Goal: Information Seeking & Learning: Learn about a topic

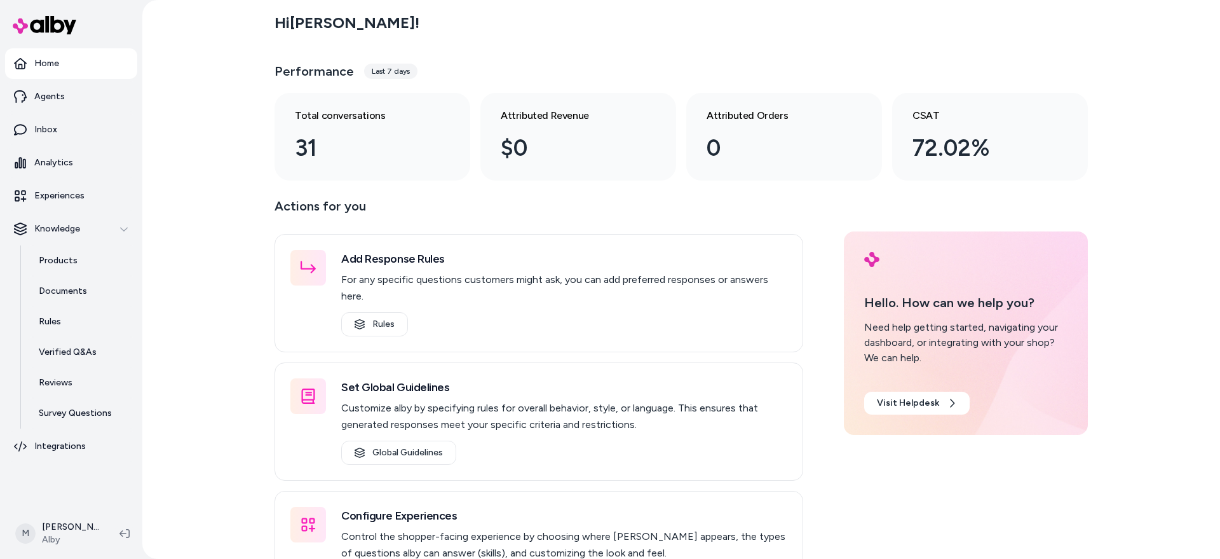
click at [212, 302] on div "Hi [PERSON_NAME] ! Performance Last 7 days Total conversations 31 Attributed Re…" at bounding box center [681, 279] width 1078 height 559
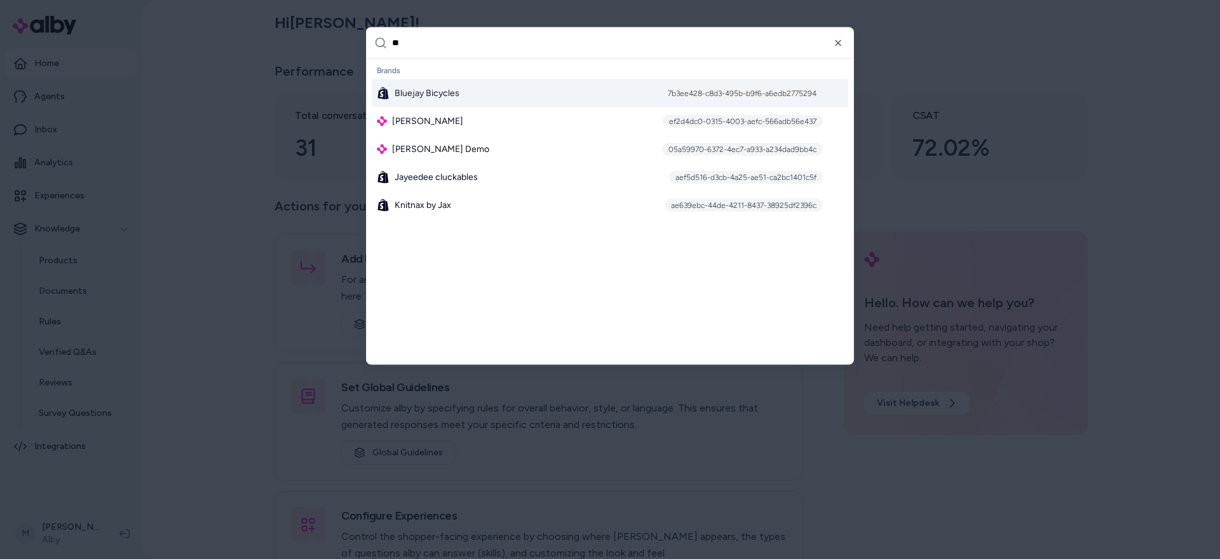
type input "***"
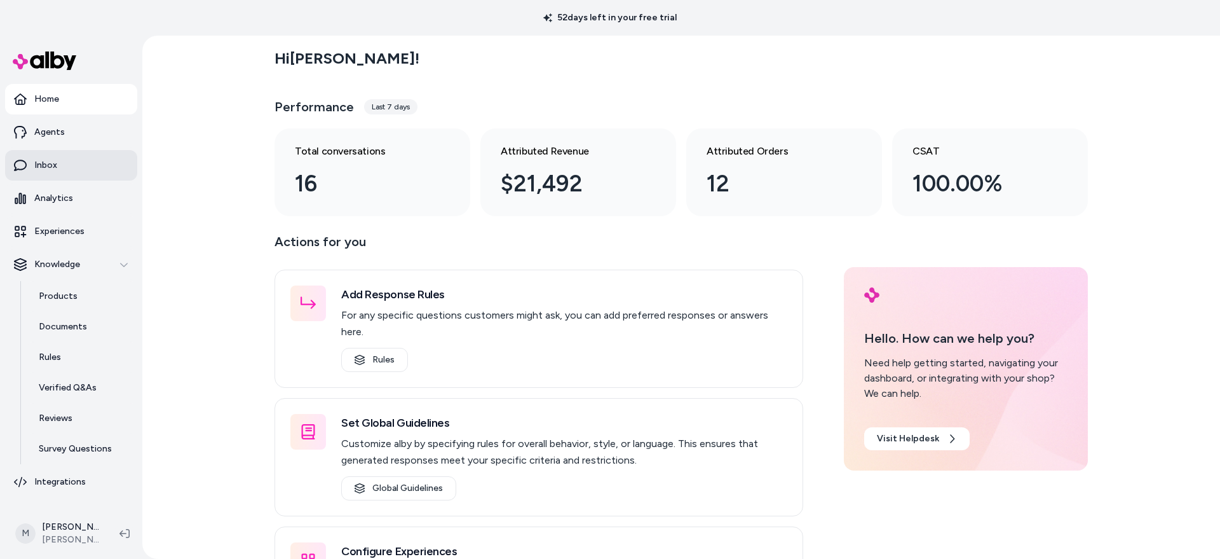
click at [41, 164] on p "Inbox" at bounding box center [45, 165] width 23 height 13
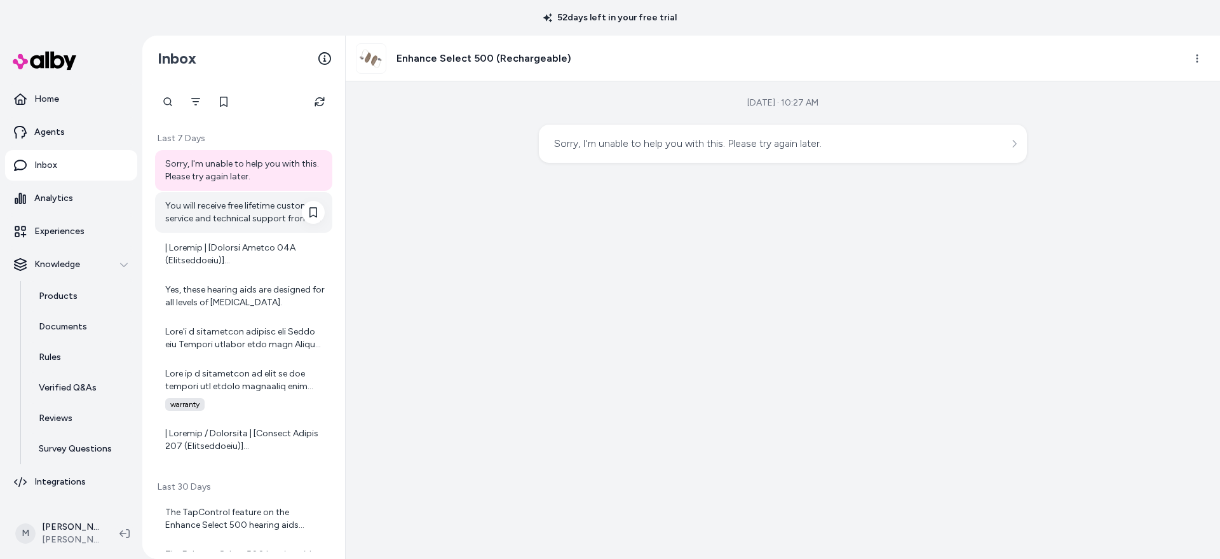
click at [199, 215] on div "You will receive free lifetime customer service and technical support from our …" at bounding box center [245, 212] width 160 height 25
